Goal: Book appointment/travel/reservation

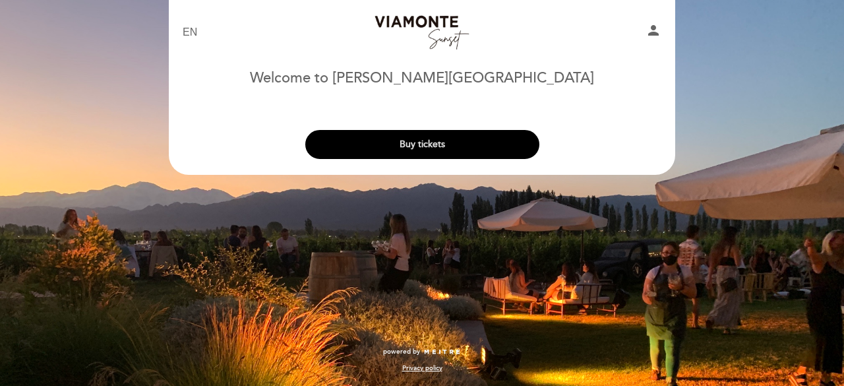
click at [442, 150] on button "Buy tickets" at bounding box center [422, 144] width 234 height 29
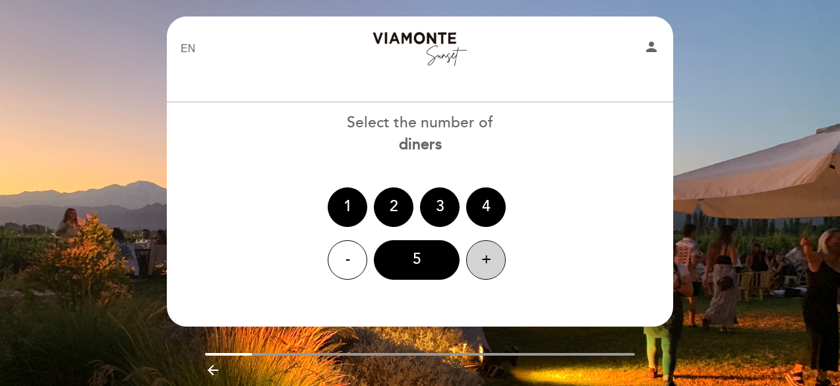
click at [476, 267] on div "+" at bounding box center [486, 260] width 40 height 40
click at [435, 258] on div "6" at bounding box center [417, 260] width 86 height 40
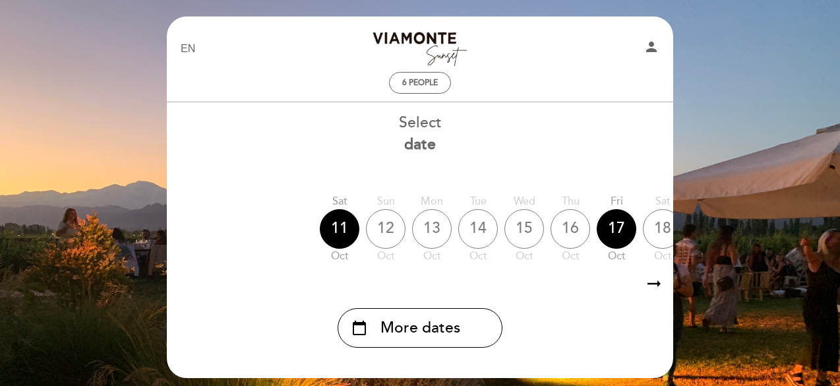
click at [653, 286] on icon "arrow_right_alt" at bounding box center [654, 284] width 20 height 28
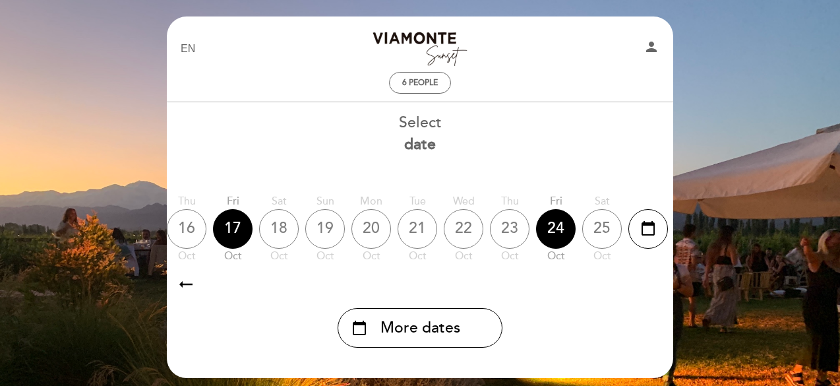
scroll to position [0, 384]
click at [653, 286] on icon "arrow_right_alt" at bounding box center [654, 284] width 20 height 28
click at [654, 232] on icon "calendar_today" at bounding box center [648, 228] width 16 height 22
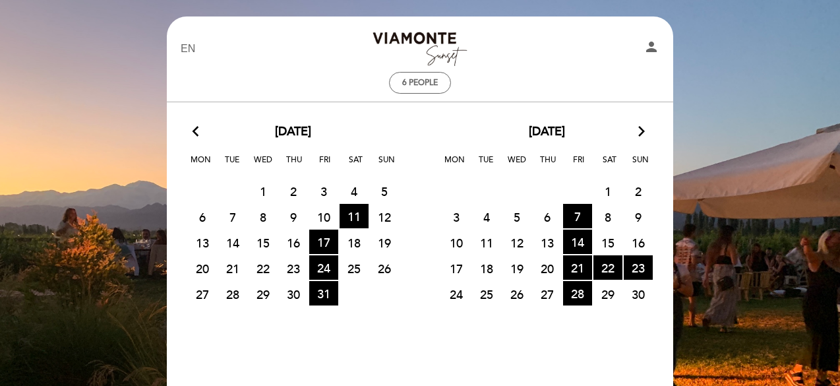
click at [617, 241] on span "15" at bounding box center [608, 242] width 29 height 24
click at [578, 239] on span "14 TIME OF AVAILABLE TICKETS" at bounding box center [577, 242] width 29 height 24
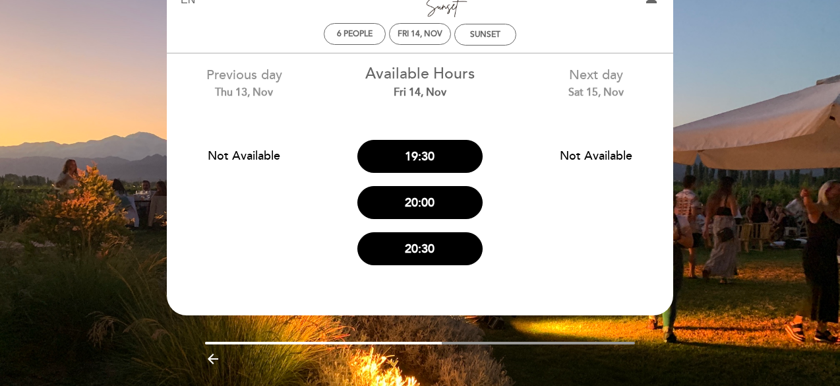
scroll to position [66, 0]
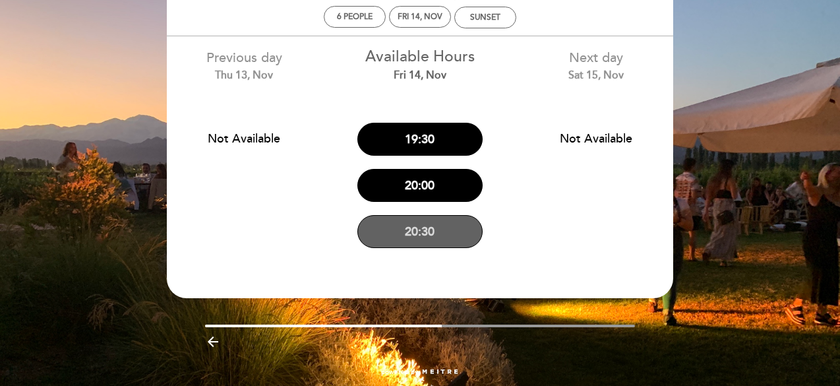
click at [429, 239] on button "20:30" at bounding box center [419, 231] width 125 height 33
